Goal: Task Accomplishment & Management: Manage account settings

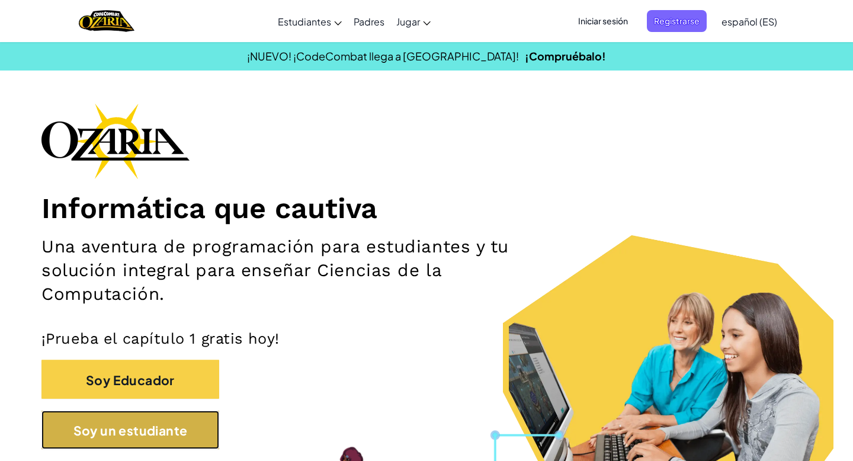
click at [167, 435] on font "Soy un estudiante" at bounding box center [130, 431] width 114 height 16
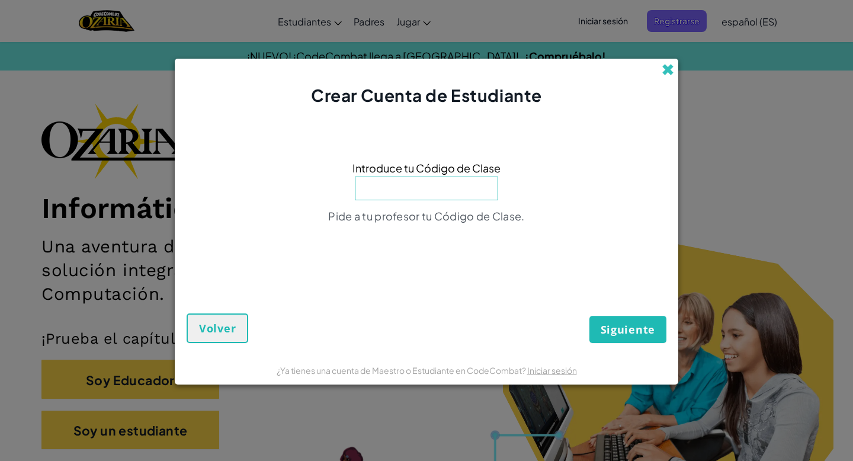
click at [667, 66] on span at bounding box center [668, 69] width 12 height 12
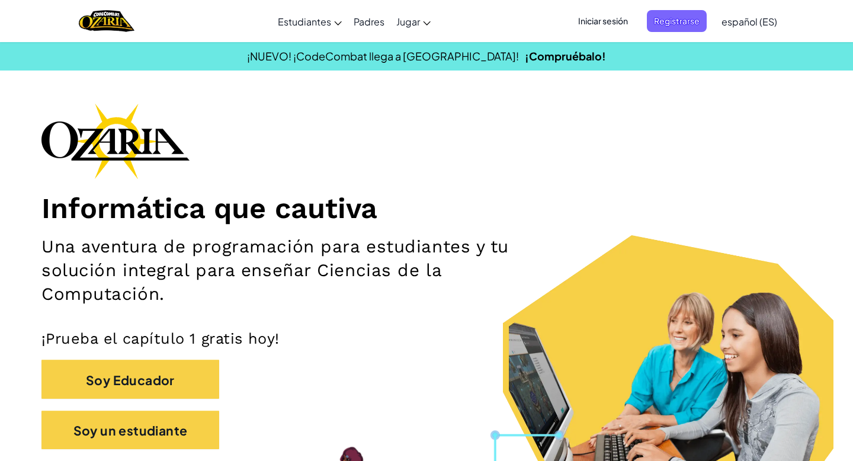
click at [611, 18] on font "Iniciar sesión" at bounding box center [603, 20] width 50 height 11
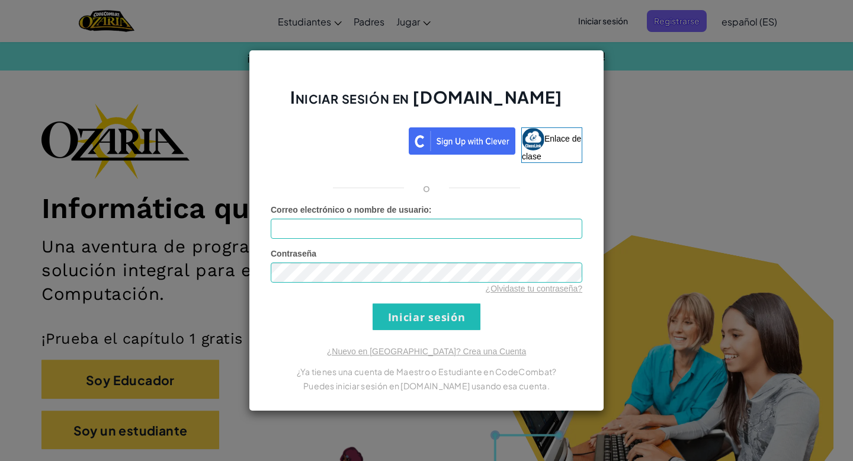
click at [516, 215] on div "Correo electrónico o nombre de usuario :" at bounding box center [427, 221] width 312 height 35
click at [516, 226] on input "Correo electrónico o nombre de usuario :" at bounding box center [427, 229] width 312 height 20
type input "Natalia_150319"
click at [421, 320] on input "Iniciar sesión" at bounding box center [427, 316] width 108 height 27
